Goal: Task Accomplishment & Management: Manage account settings

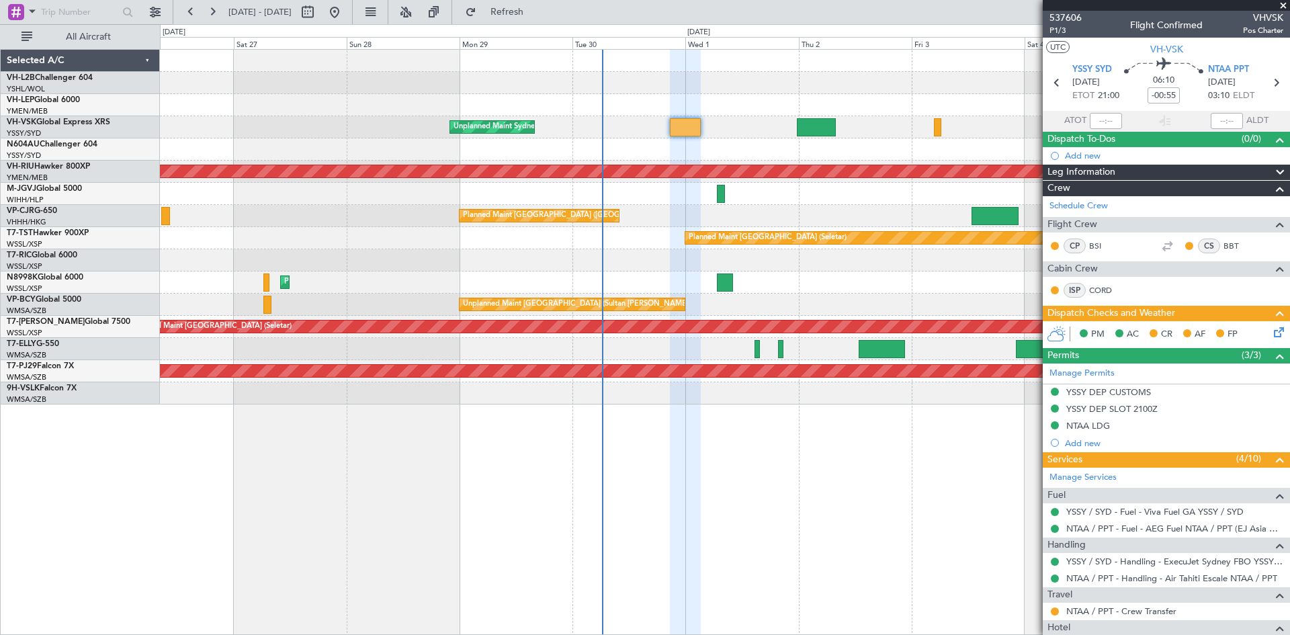
click at [579, 273] on div "Planned Maint [GEOGRAPHIC_DATA] ([GEOGRAPHIC_DATA] Intl)" at bounding box center [724, 282] width 1129 height 22
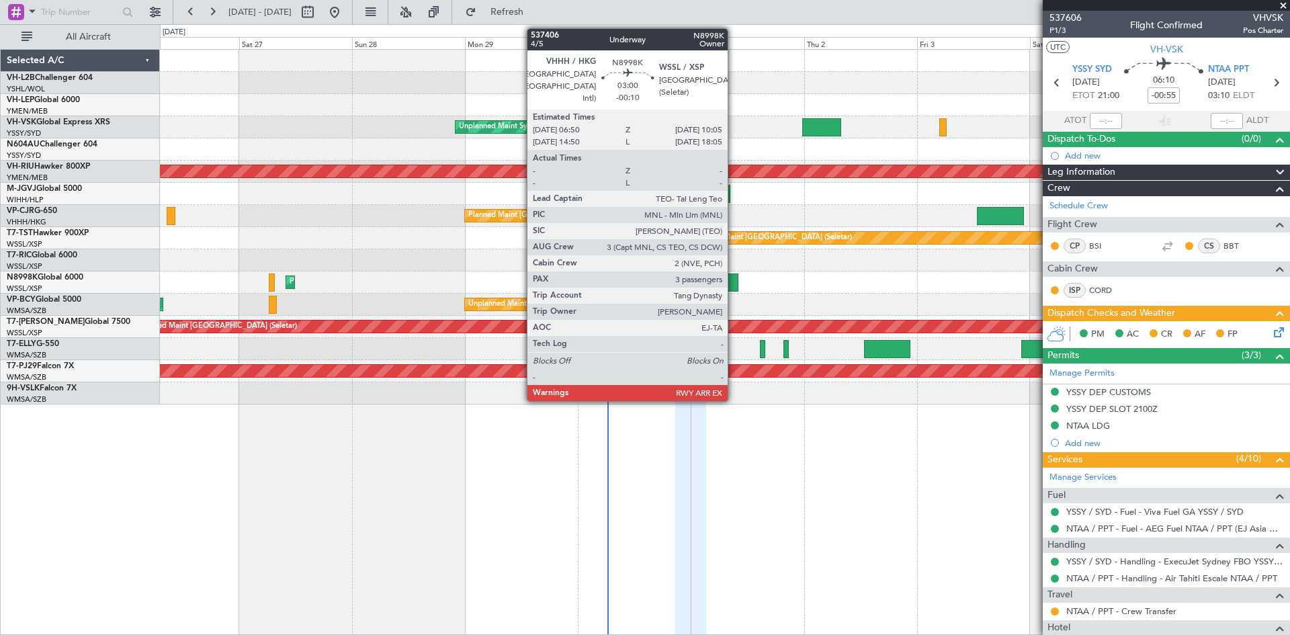
click at [734, 288] on div at bounding box center [729, 282] width 15 height 18
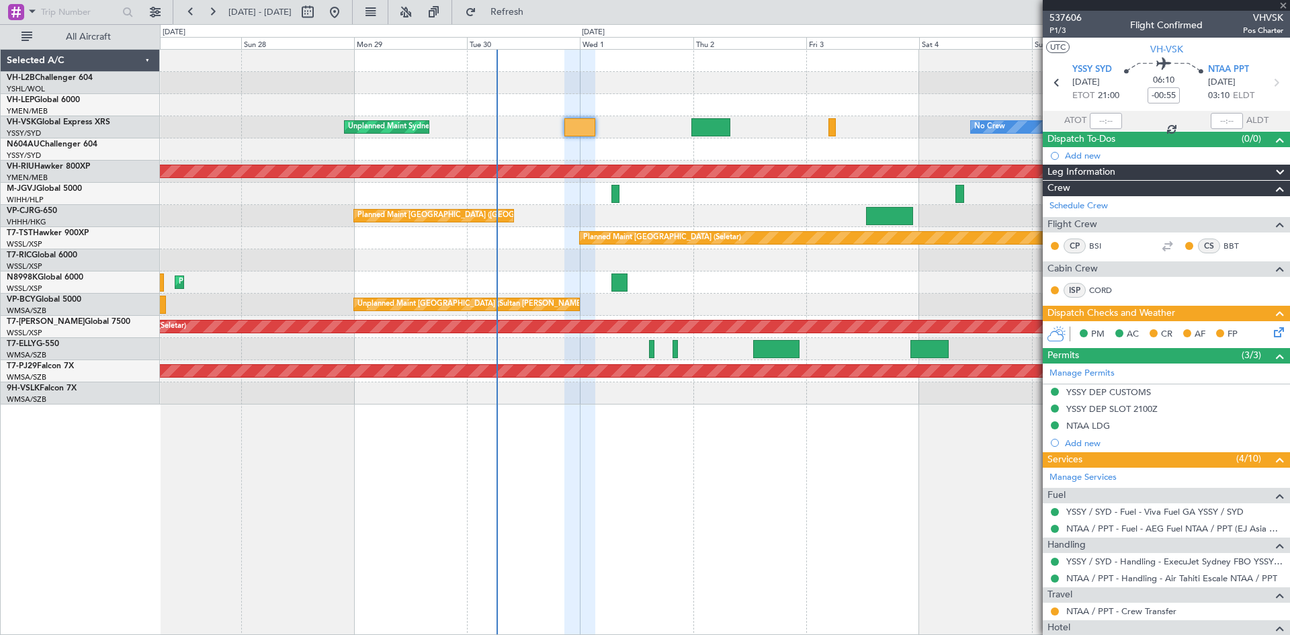
click at [783, 309] on div "Unplanned Maint Kuala Lumpur (Sultan Abdul Aziz Shah - Subang) Unplanned Maint …" at bounding box center [724, 305] width 1129 height 22
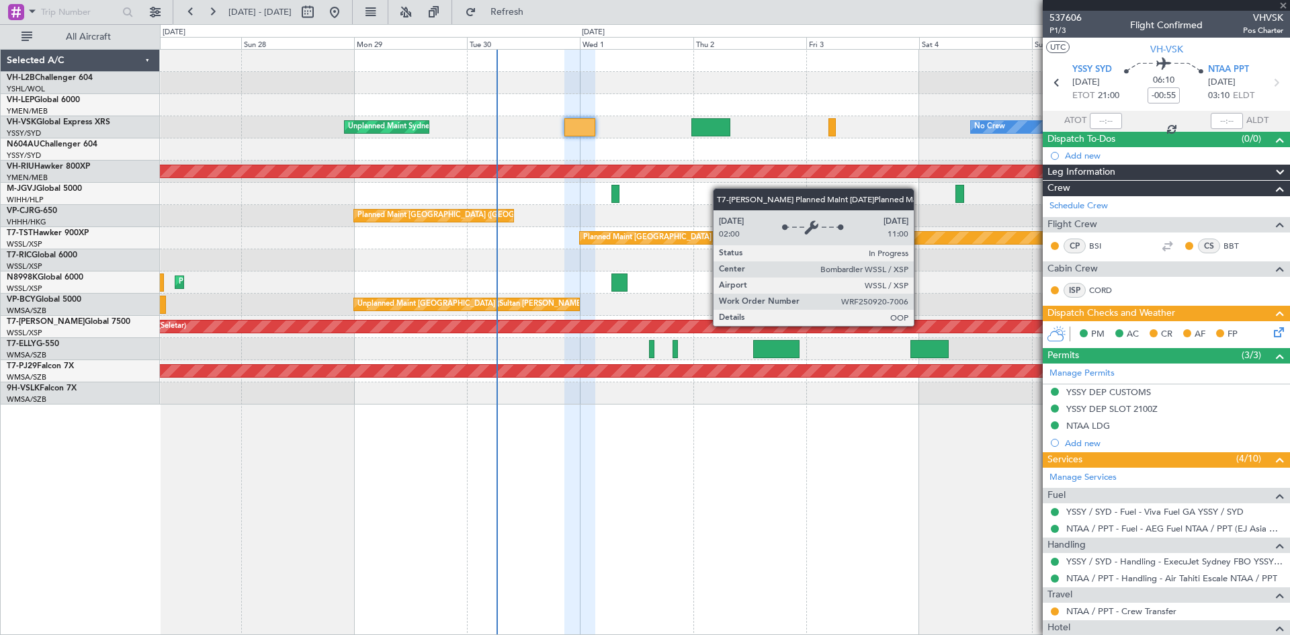
type input "-00:10"
type input "3"
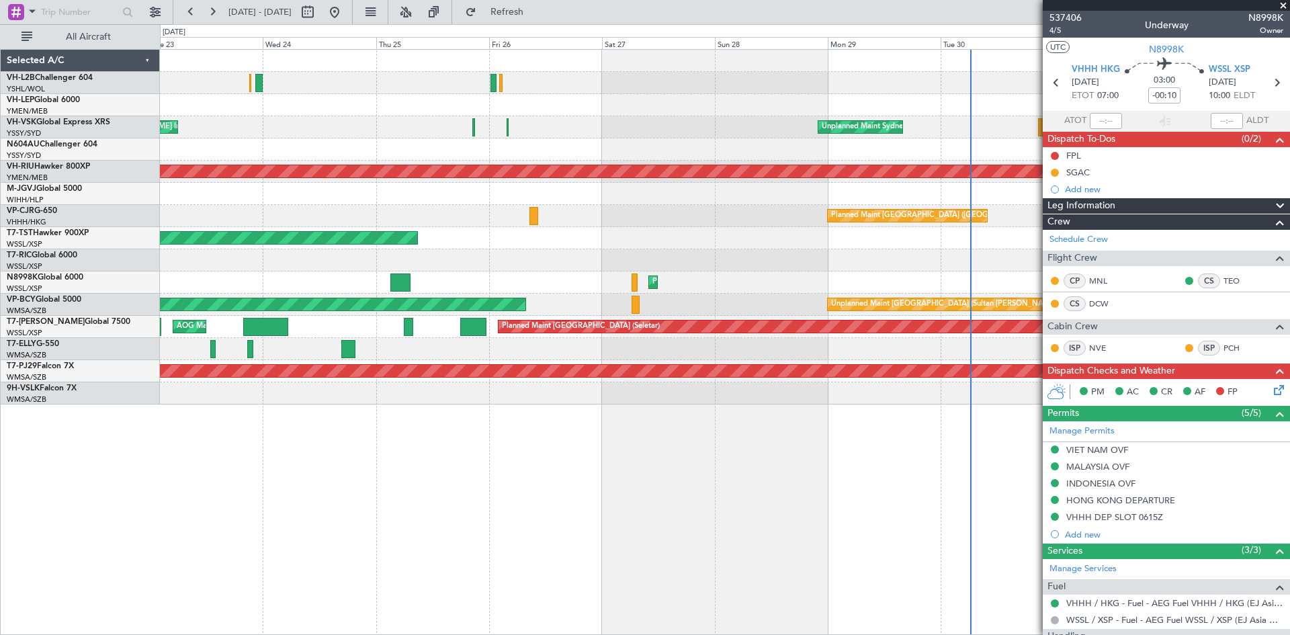
click at [869, 277] on div "Planned Maint [GEOGRAPHIC_DATA] ([GEOGRAPHIC_DATA] Intl)" at bounding box center [724, 282] width 1129 height 22
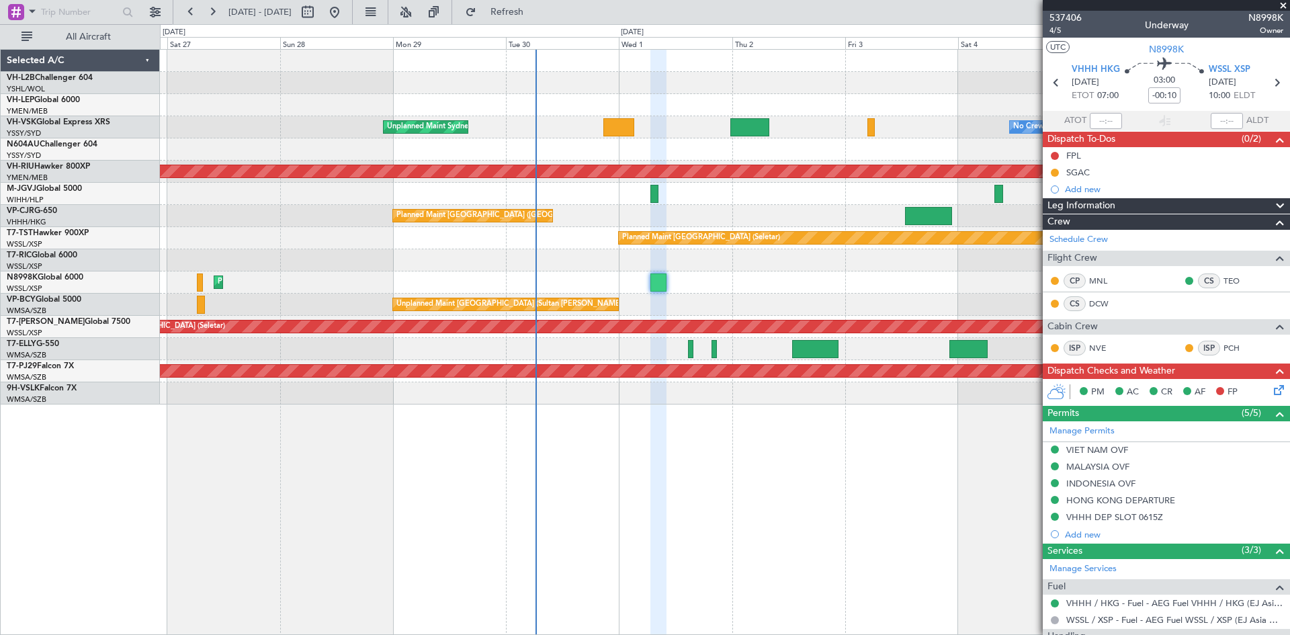
click at [381, 267] on div at bounding box center [724, 260] width 1129 height 22
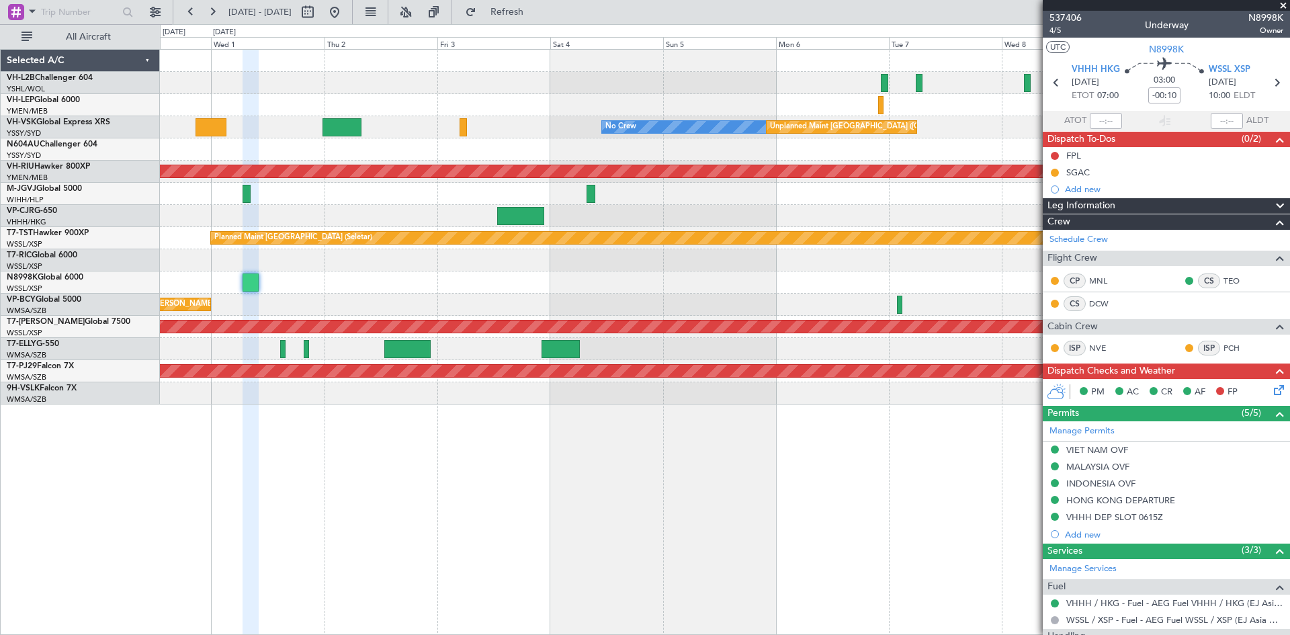
click at [425, 297] on div "No Crew Unplanned Maint Melbourne (Essendon) Unplanned Maint Sydney (Kingsford …" at bounding box center [724, 227] width 1129 height 355
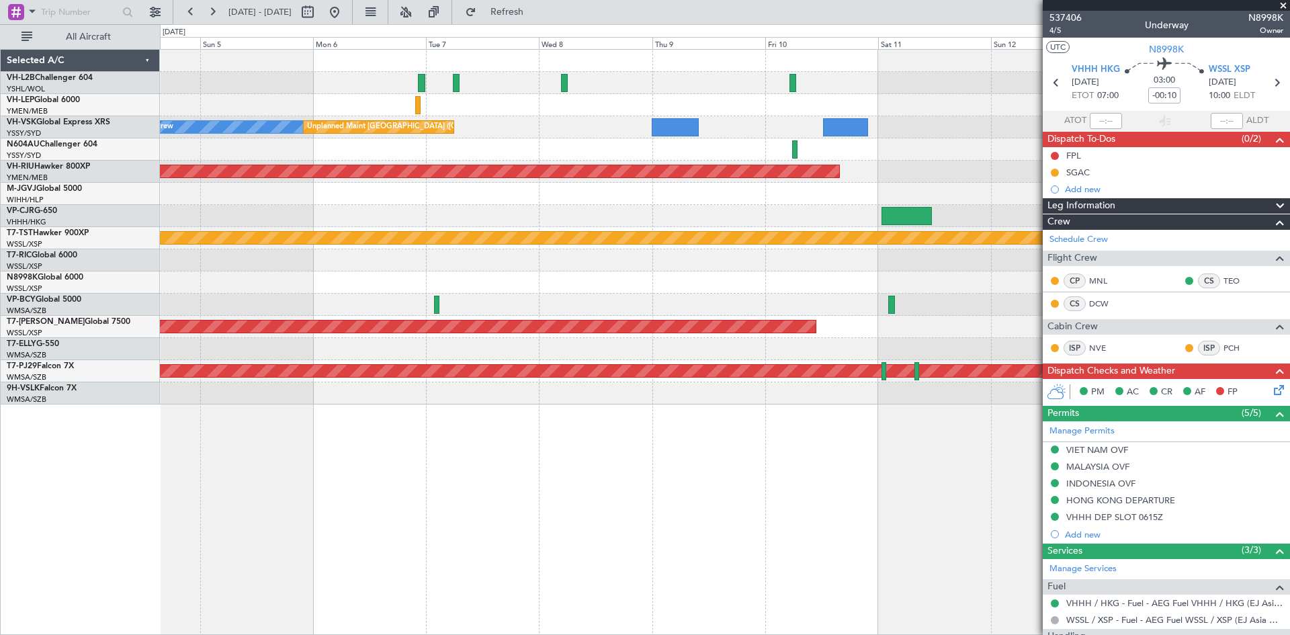
click at [293, 289] on div at bounding box center [724, 282] width 1129 height 22
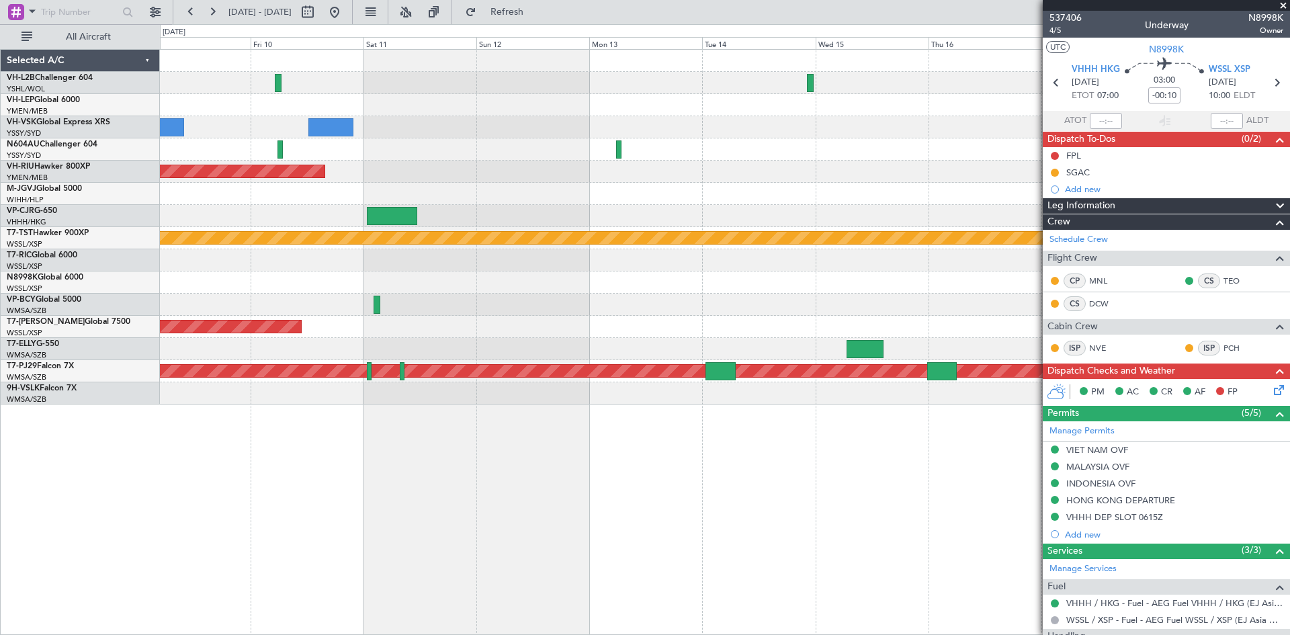
click at [344, 285] on div at bounding box center [724, 282] width 1129 height 22
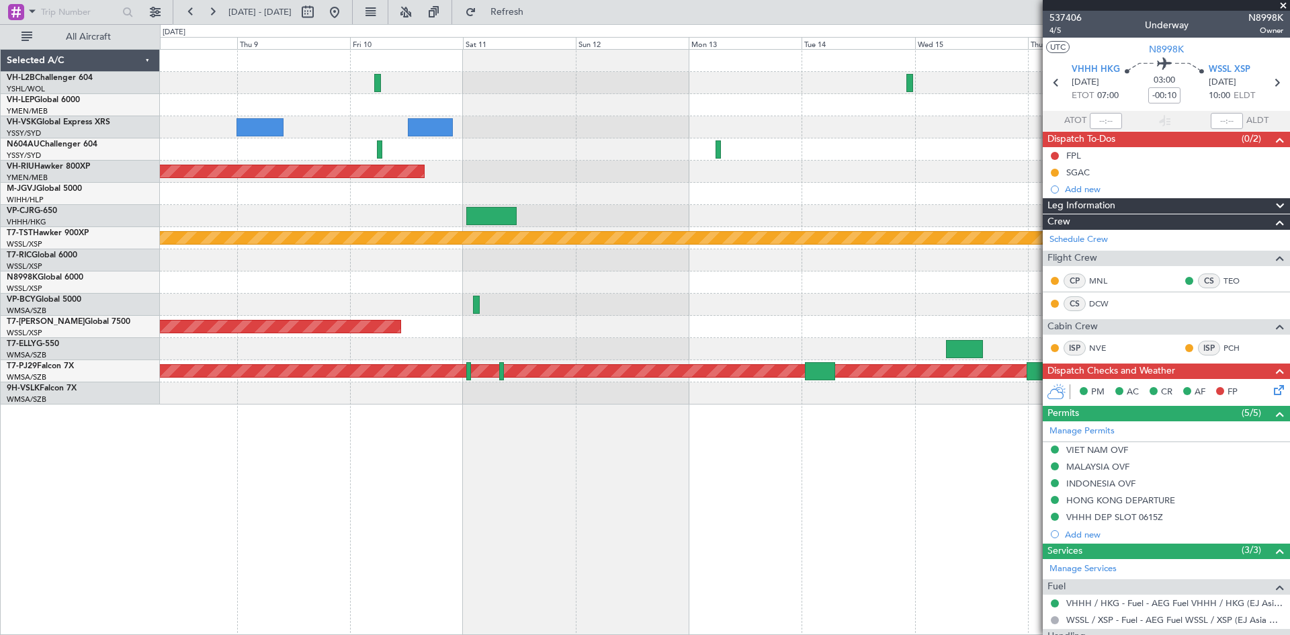
click at [1079, 310] on fb-app "23 Sep 2025 - 03 Oct 2025 Refresh Quick Links All Aircraft Unplanned Maint Melb…" at bounding box center [645, 322] width 1290 height 625
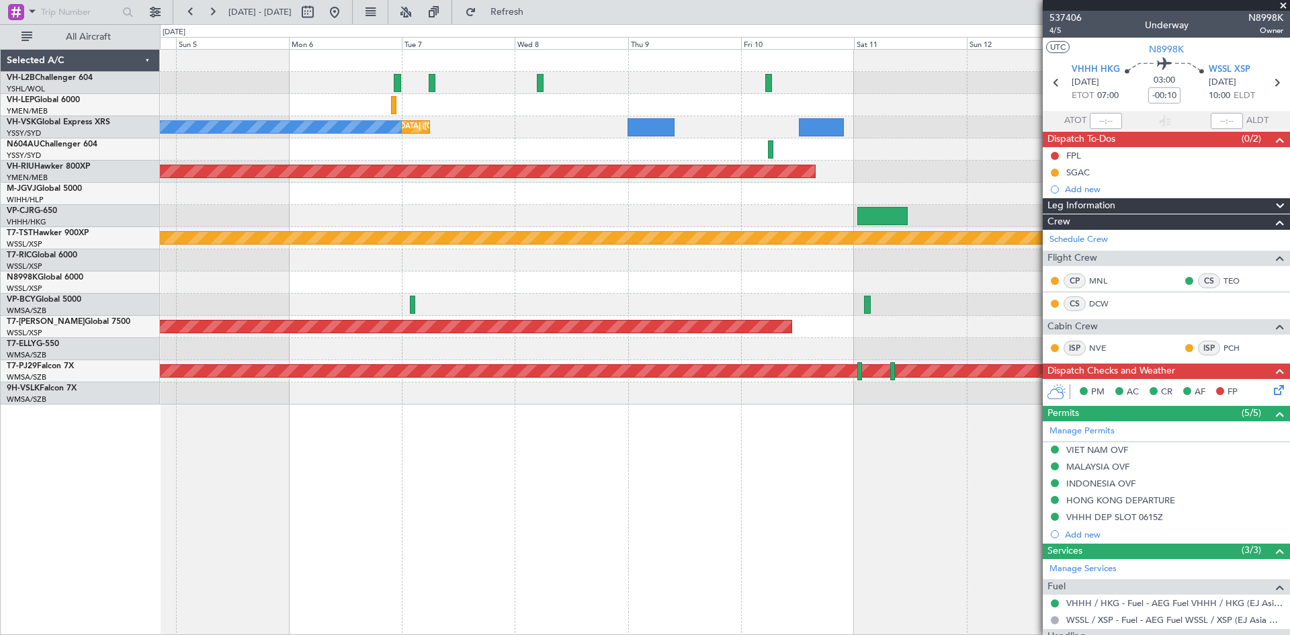
click at [942, 302] on div at bounding box center [724, 305] width 1129 height 22
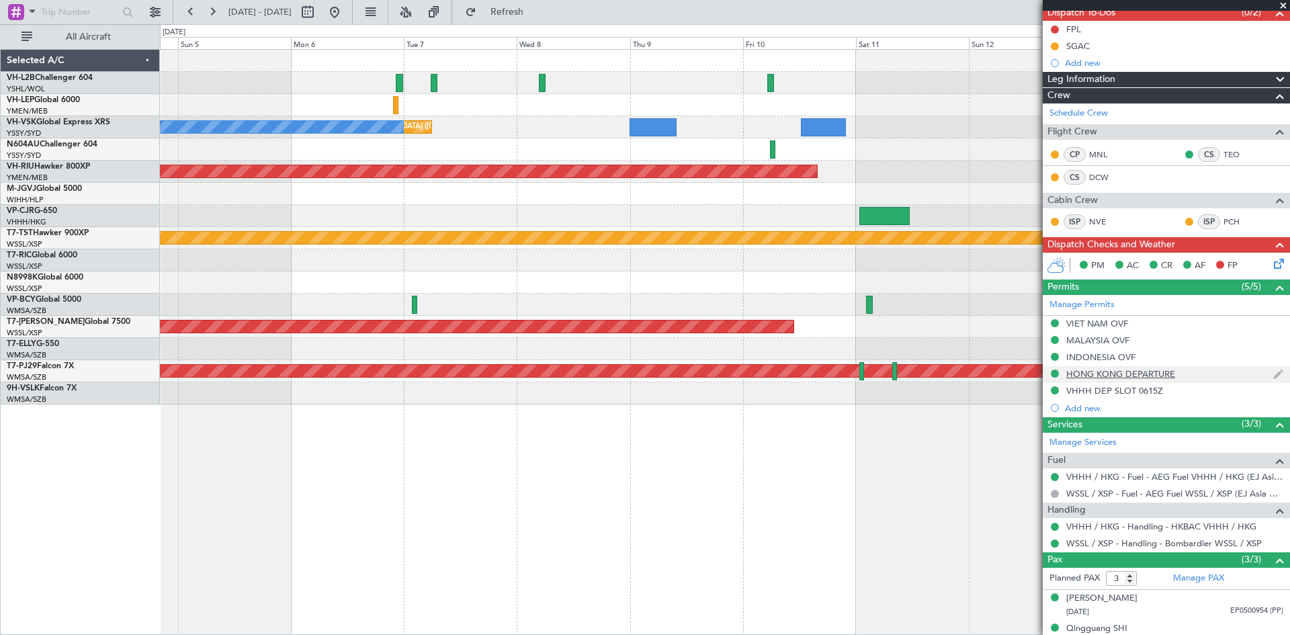
scroll to position [171, 0]
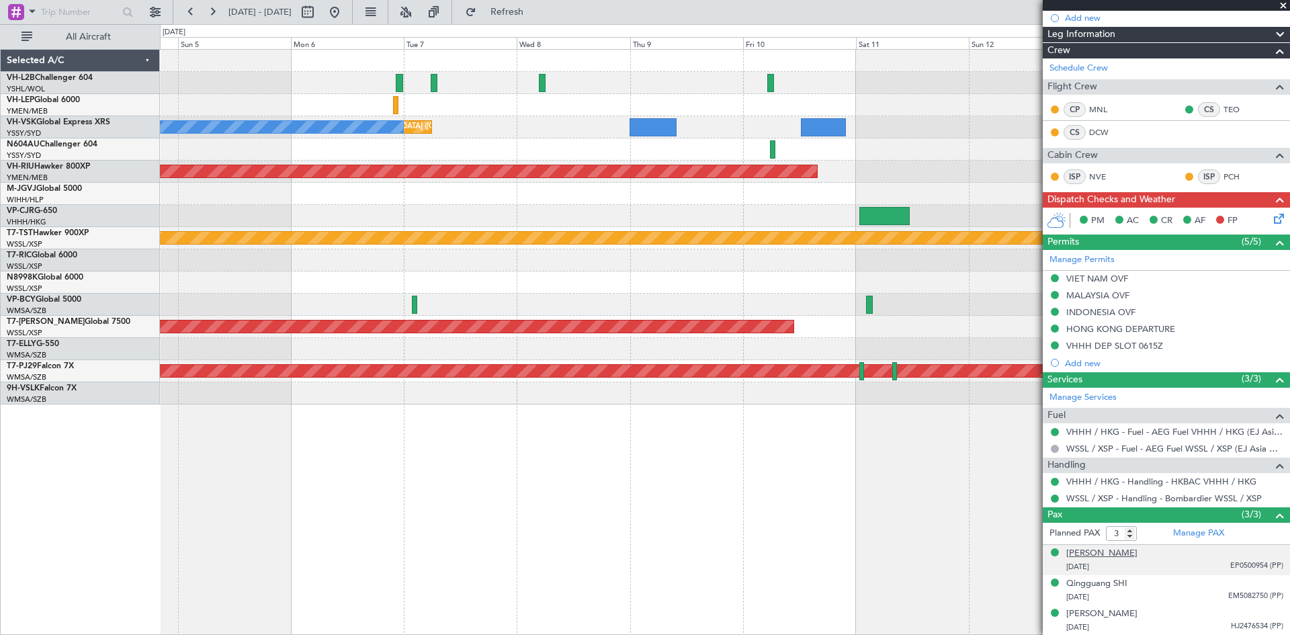
click at [1094, 549] on div "Hengli LIN" at bounding box center [1101, 553] width 71 height 13
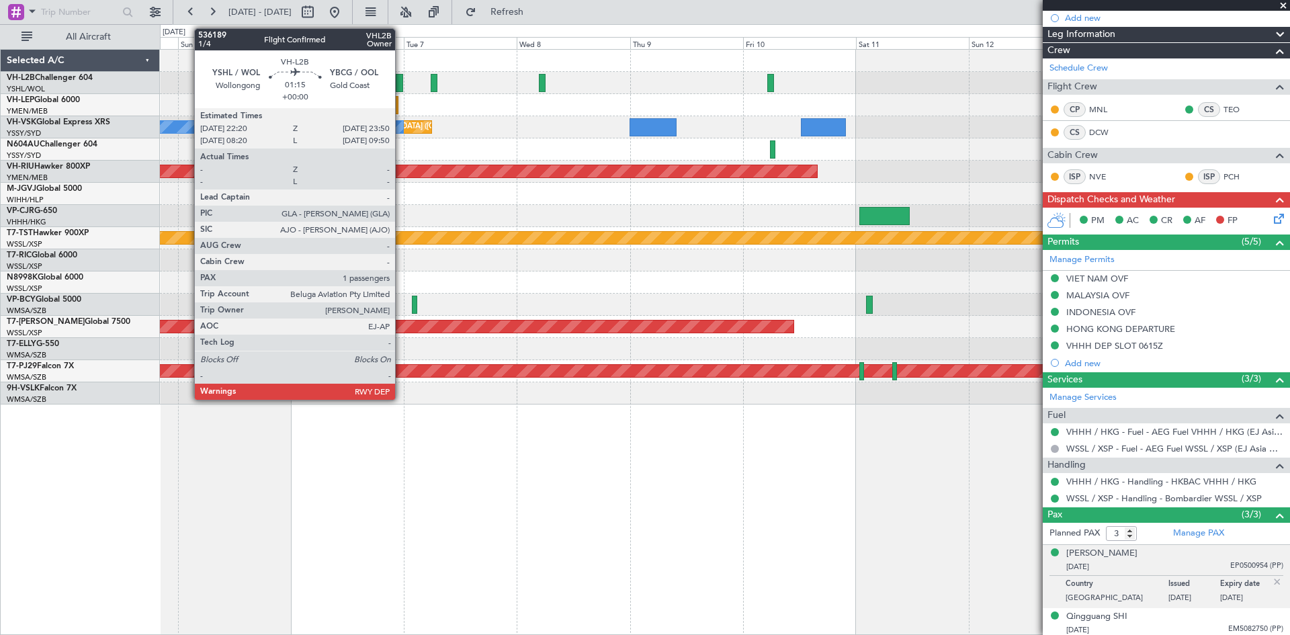
click at [401, 86] on div at bounding box center [399, 83] width 7 height 18
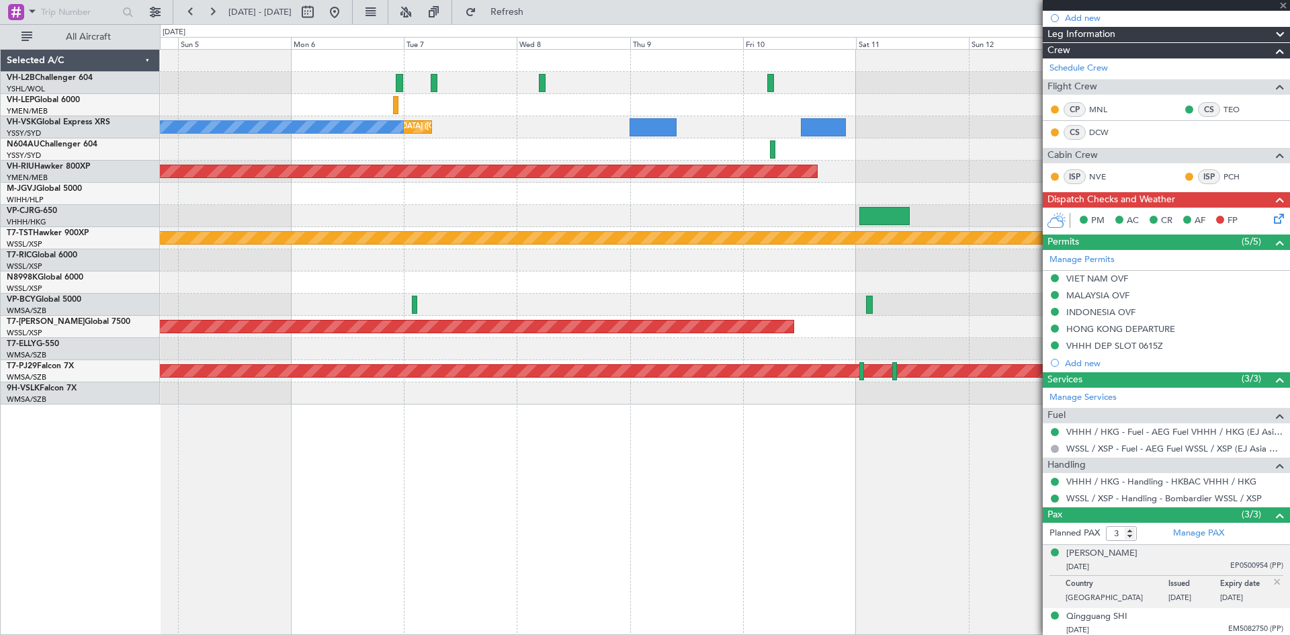
type input "1"
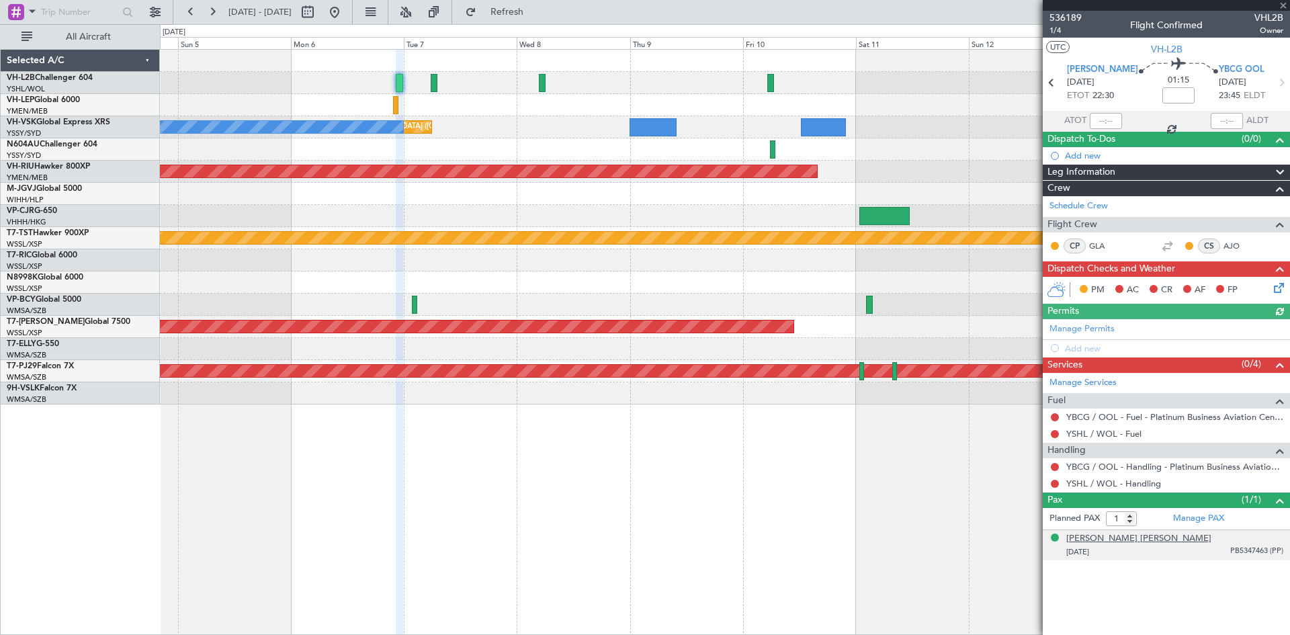
click at [1115, 539] on div "Brendan Joseph MCASSEY" at bounding box center [1138, 538] width 145 height 13
